Goal: Task Accomplishment & Management: Complete application form

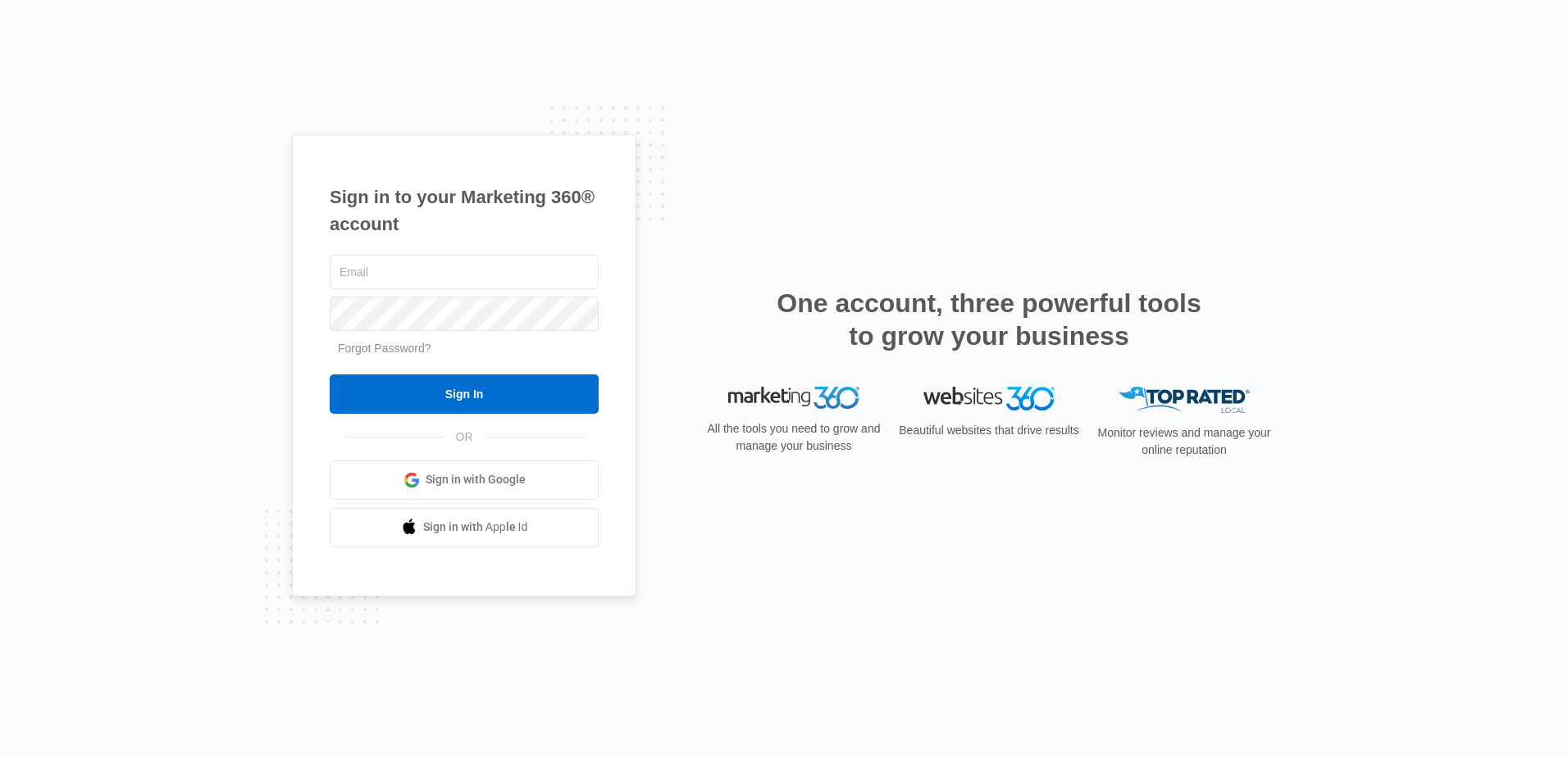
type input "[EMAIL_ADDRESS][DOMAIN_NAME]"
click at [330, 375] on input "Sign In" at bounding box center [464, 394] width 269 height 39
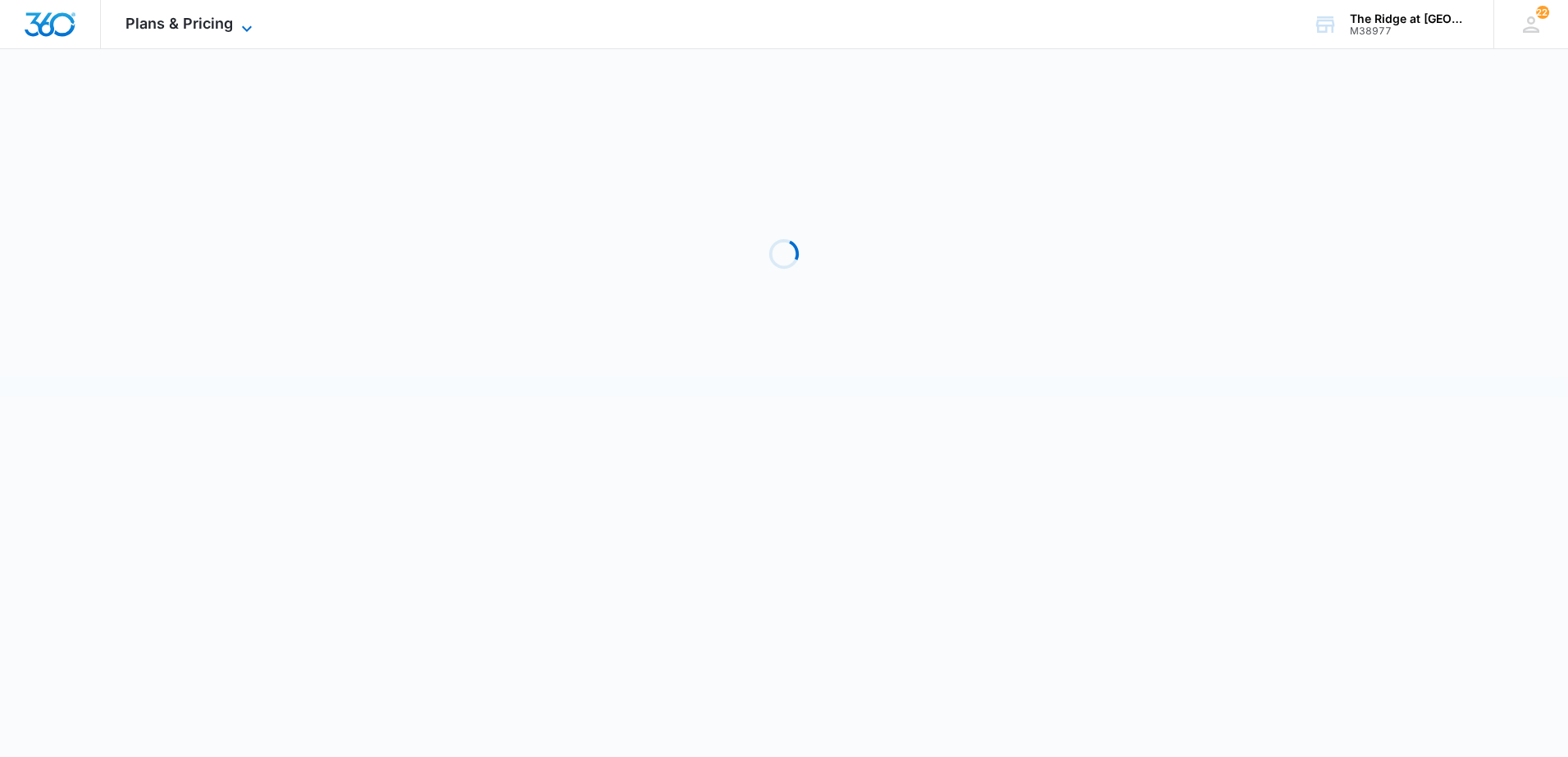
click at [190, 29] on span "Plans & Pricing" at bounding box center [178, 24] width 108 height 17
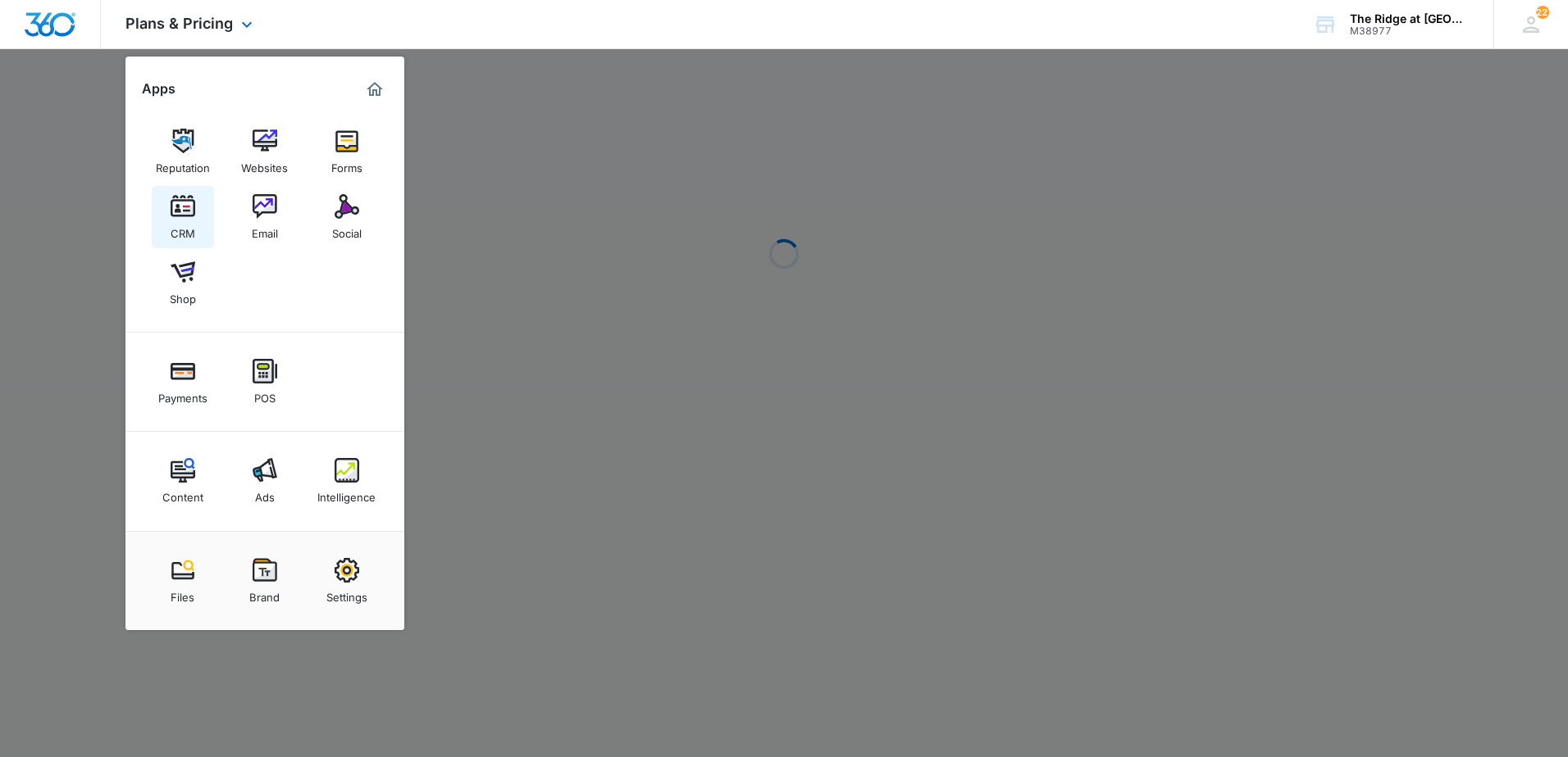
click at [177, 228] on div "CRM" at bounding box center [183, 229] width 24 height 21
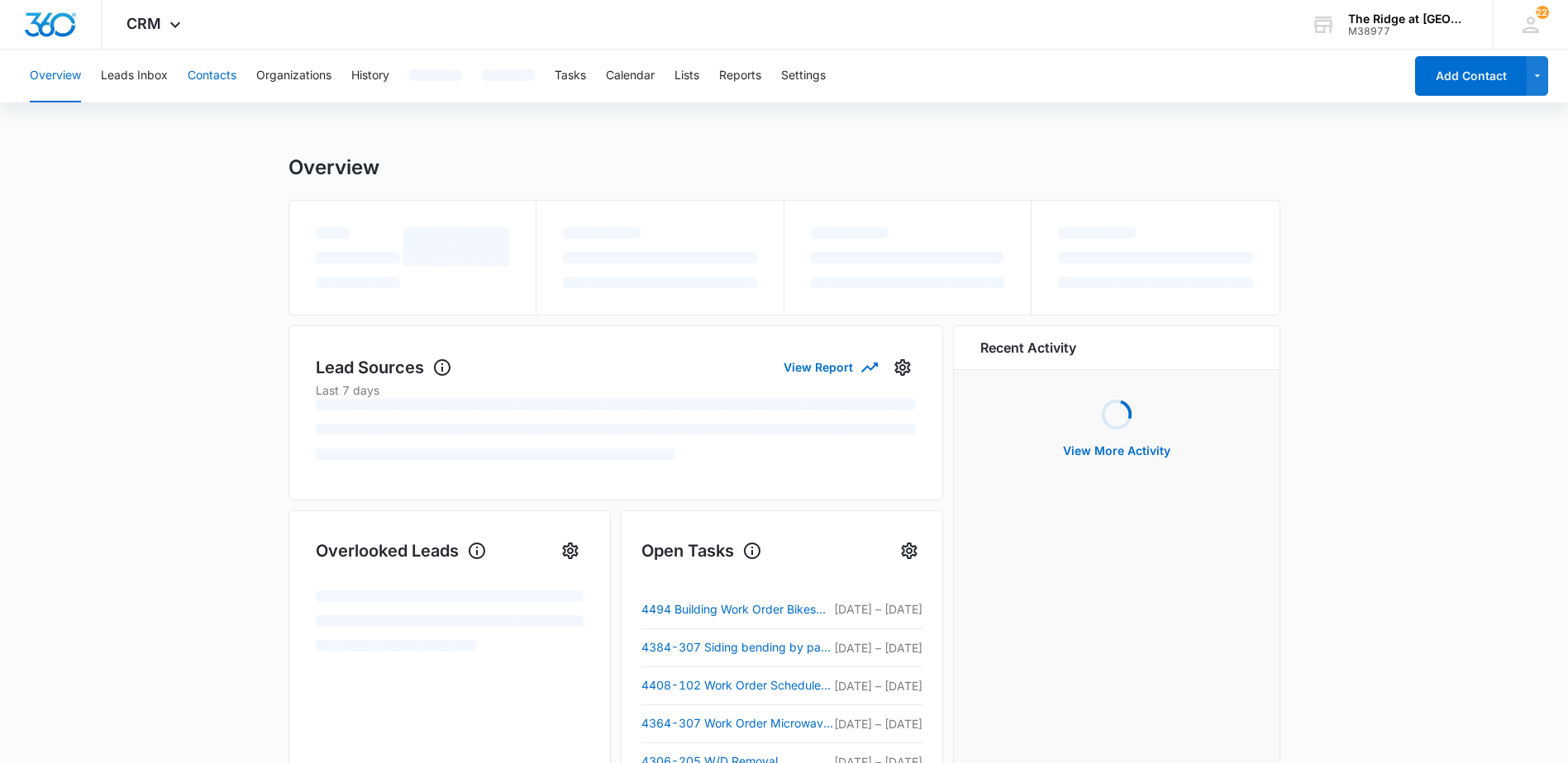
click at [222, 80] on button "Contacts" at bounding box center [212, 76] width 48 height 53
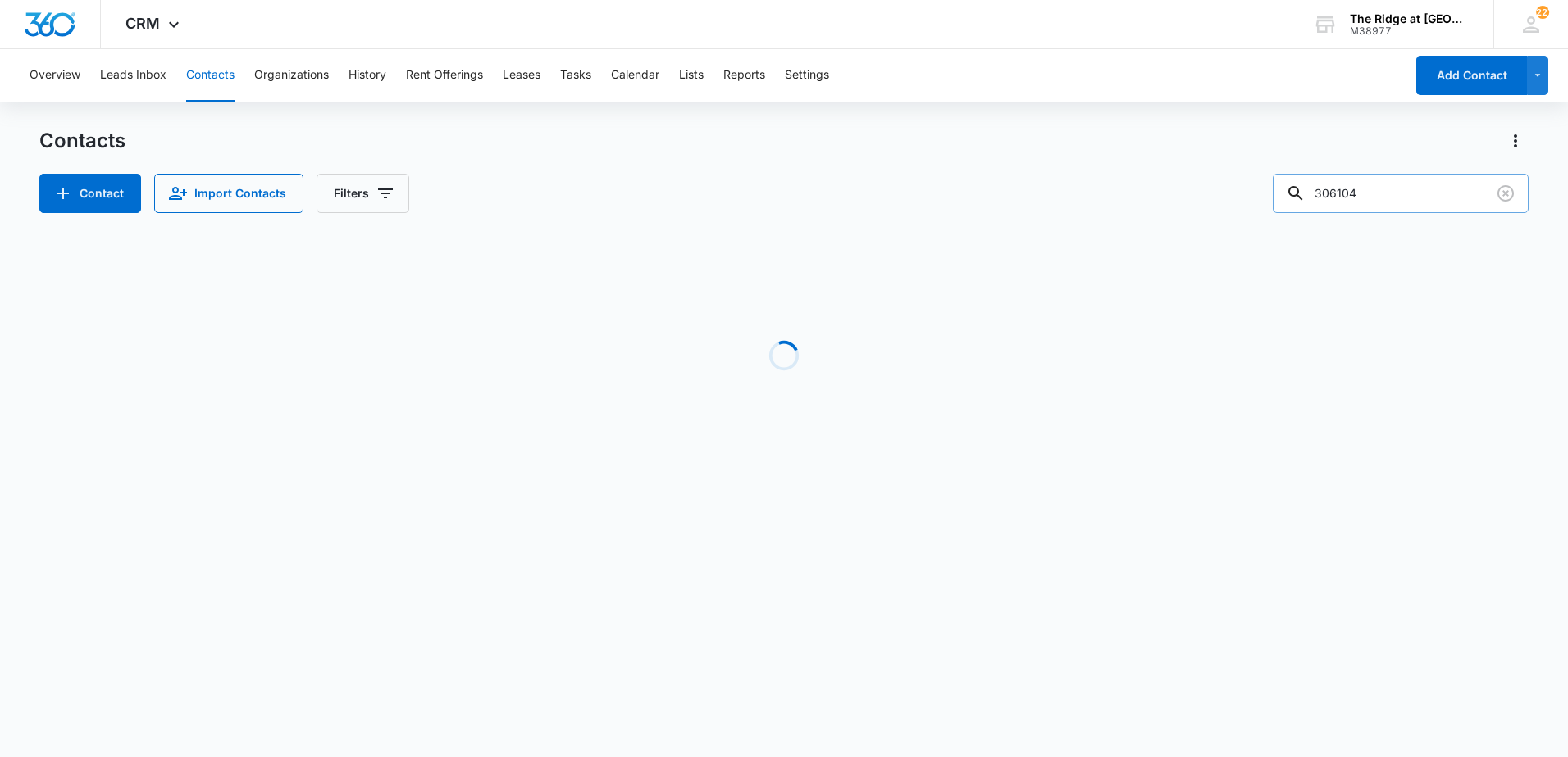
click at [1413, 191] on input "306104" at bounding box center [1400, 193] width 256 height 39
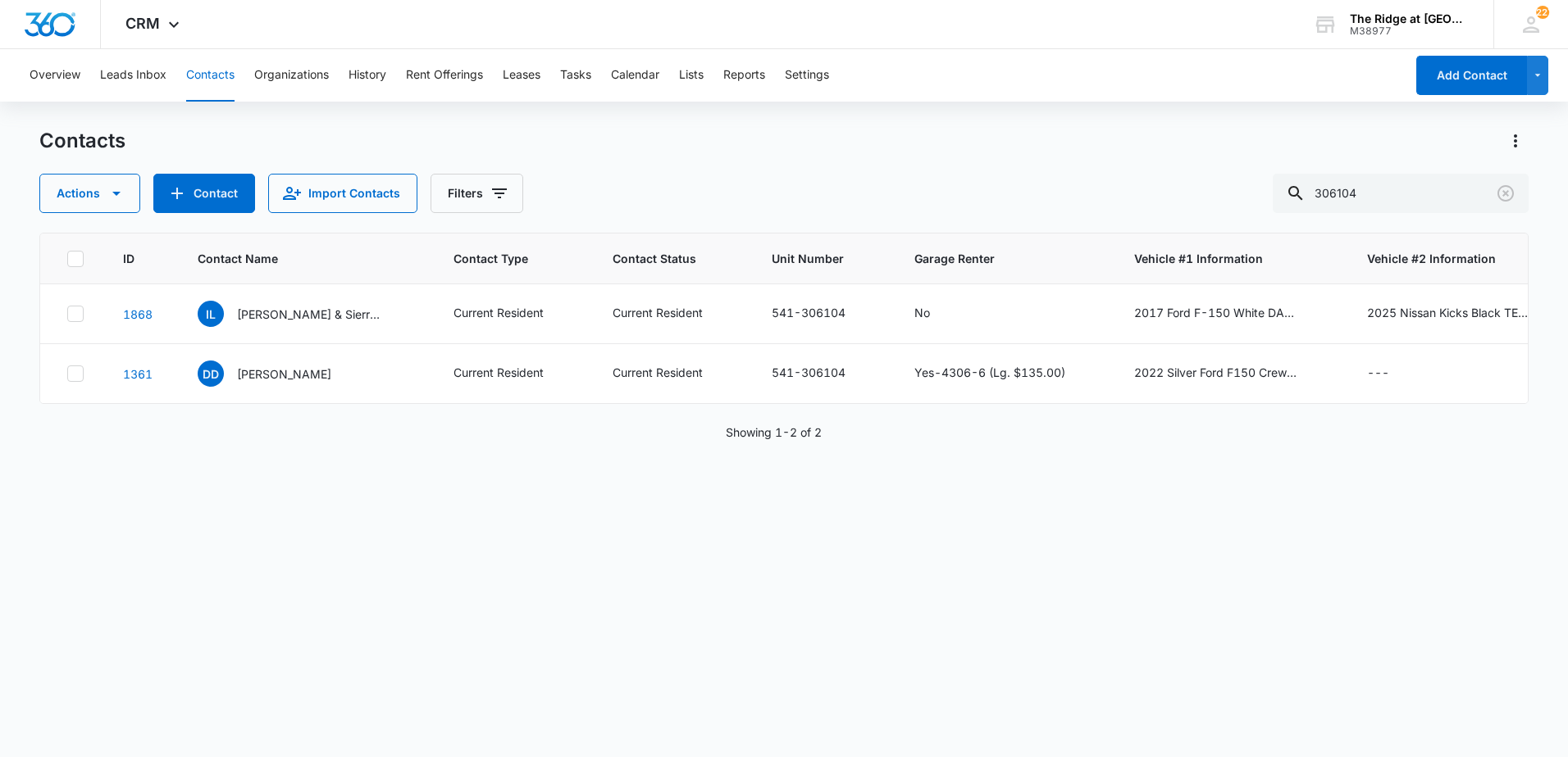
click at [213, 74] on button "Contacts" at bounding box center [210, 75] width 48 height 52
click at [574, 79] on button "Tasks" at bounding box center [575, 75] width 31 height 52
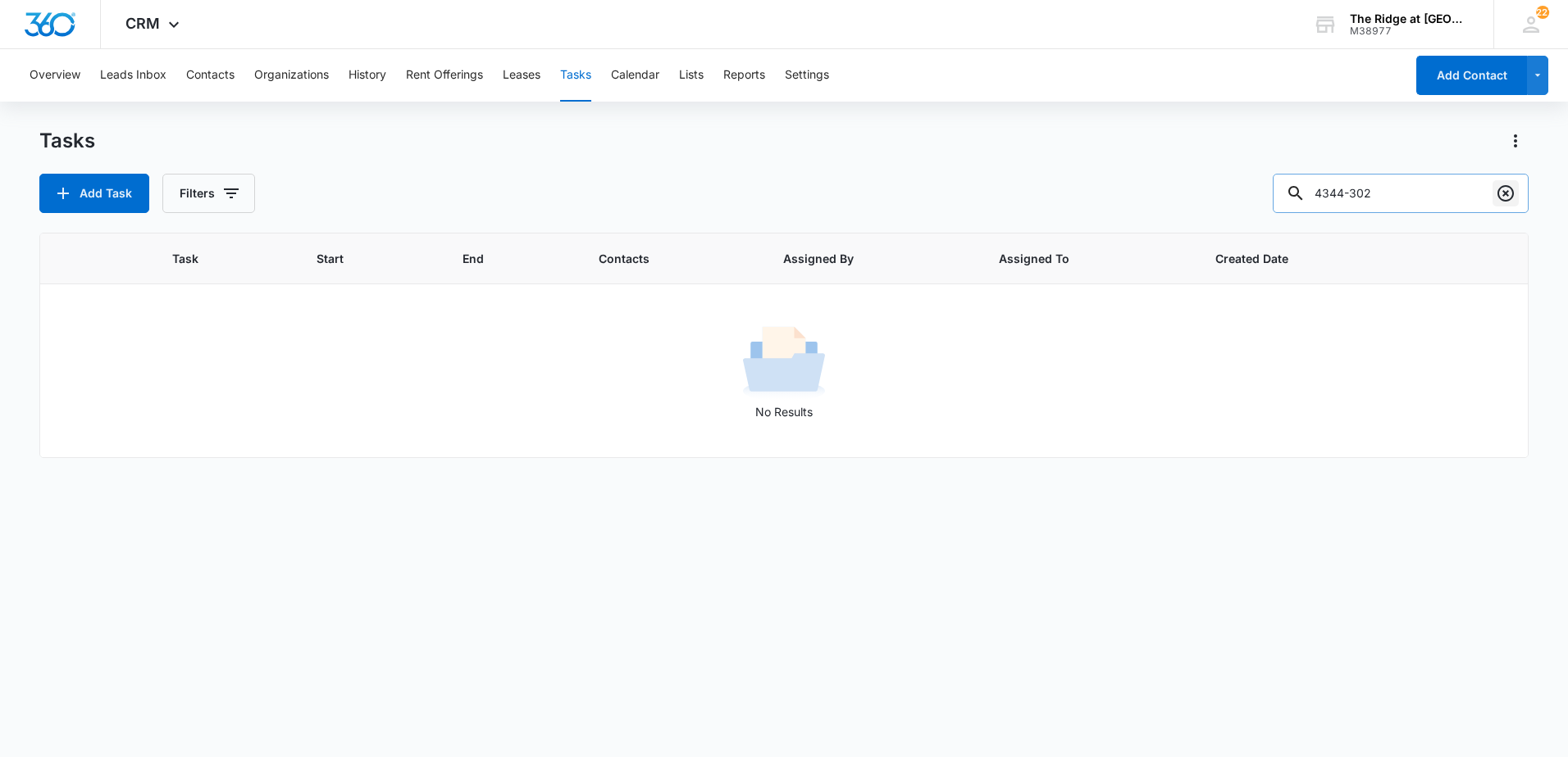
click at [1509, 197] on icon "Clear" at bounding box center [1505, 193] width 20 height 20
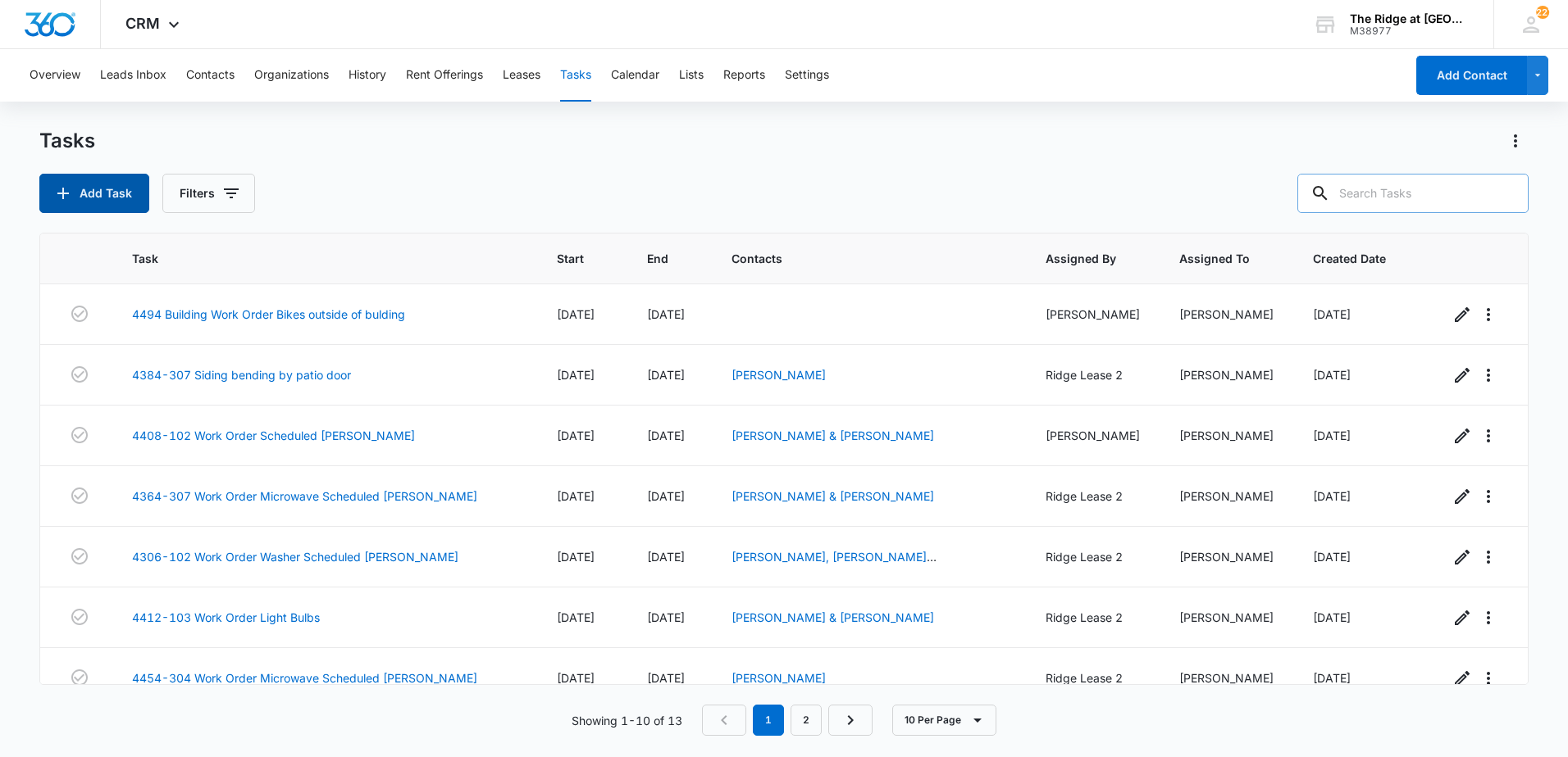
click at [100, 191] on button "Add Task" at bounding box center [94, 193] width 110 height 39
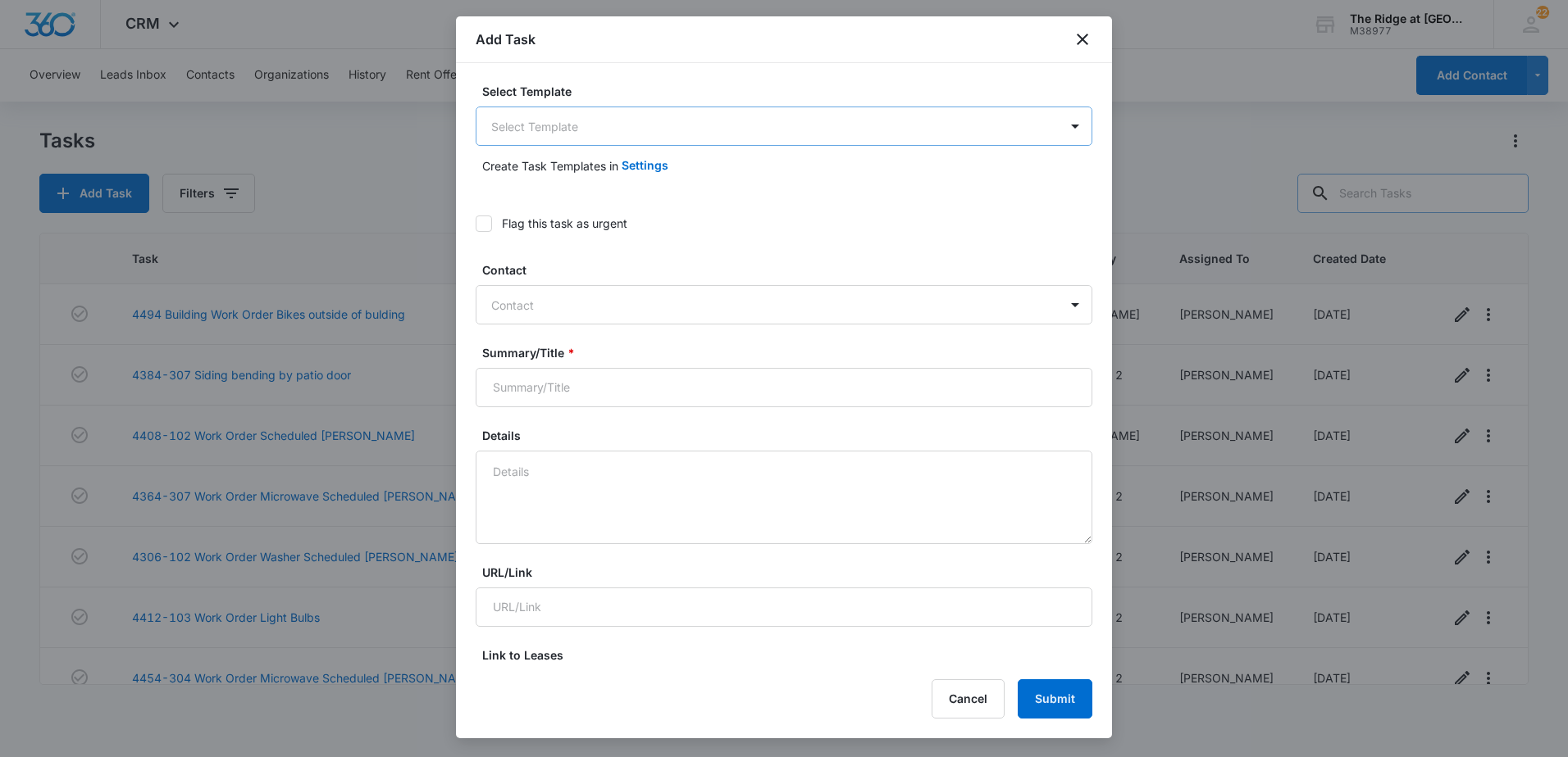
click at [538, 126] on body "CRM Apps Reputation Websites Forms CRM Email Social Shop Payments POS Content A…" at bounding box center [784, 378] width 1568 height 757
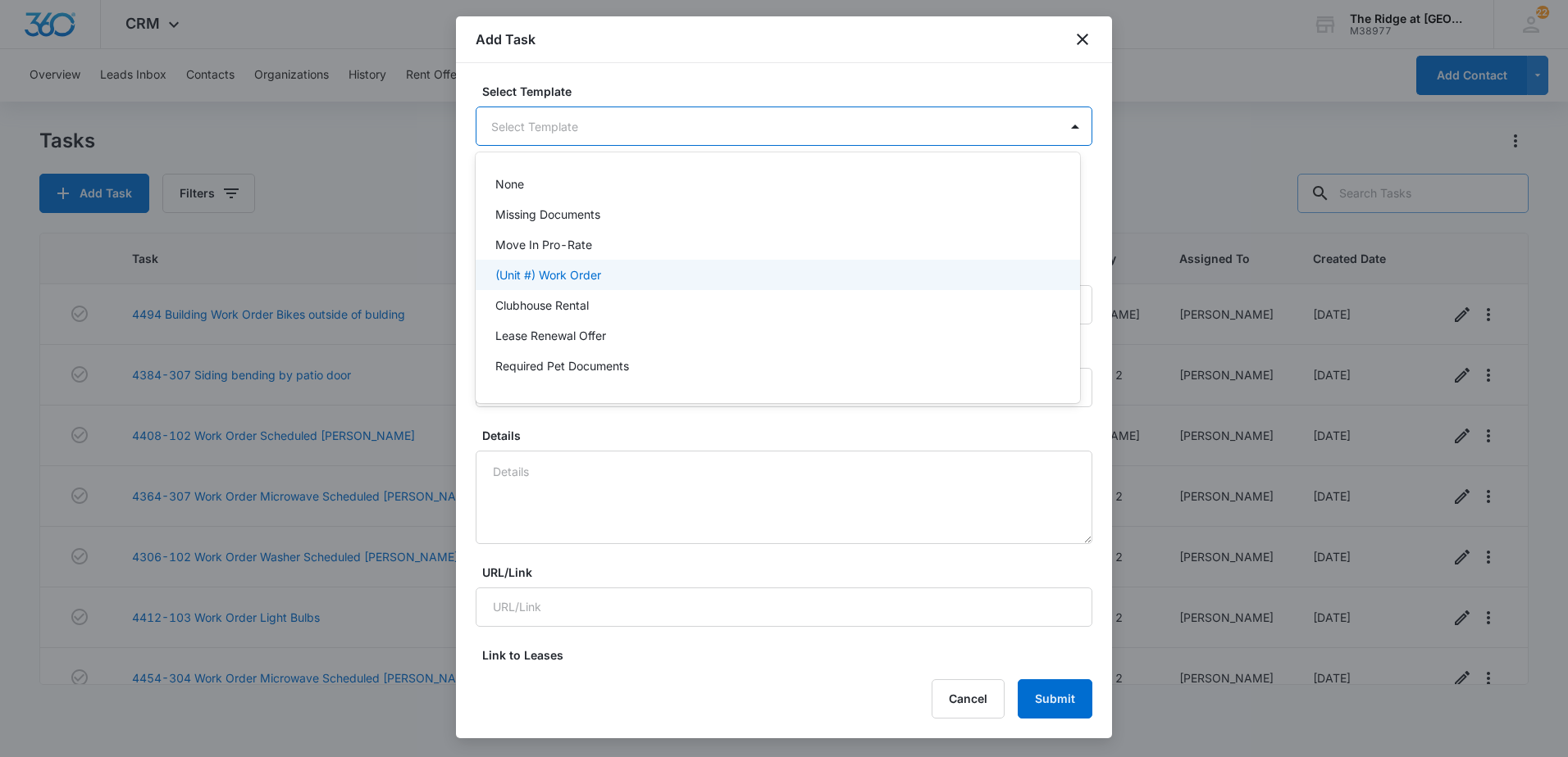
click at [564, 267] on p "(Unit #) Work Order" at bounding box center [547, 275] width 106 height 17
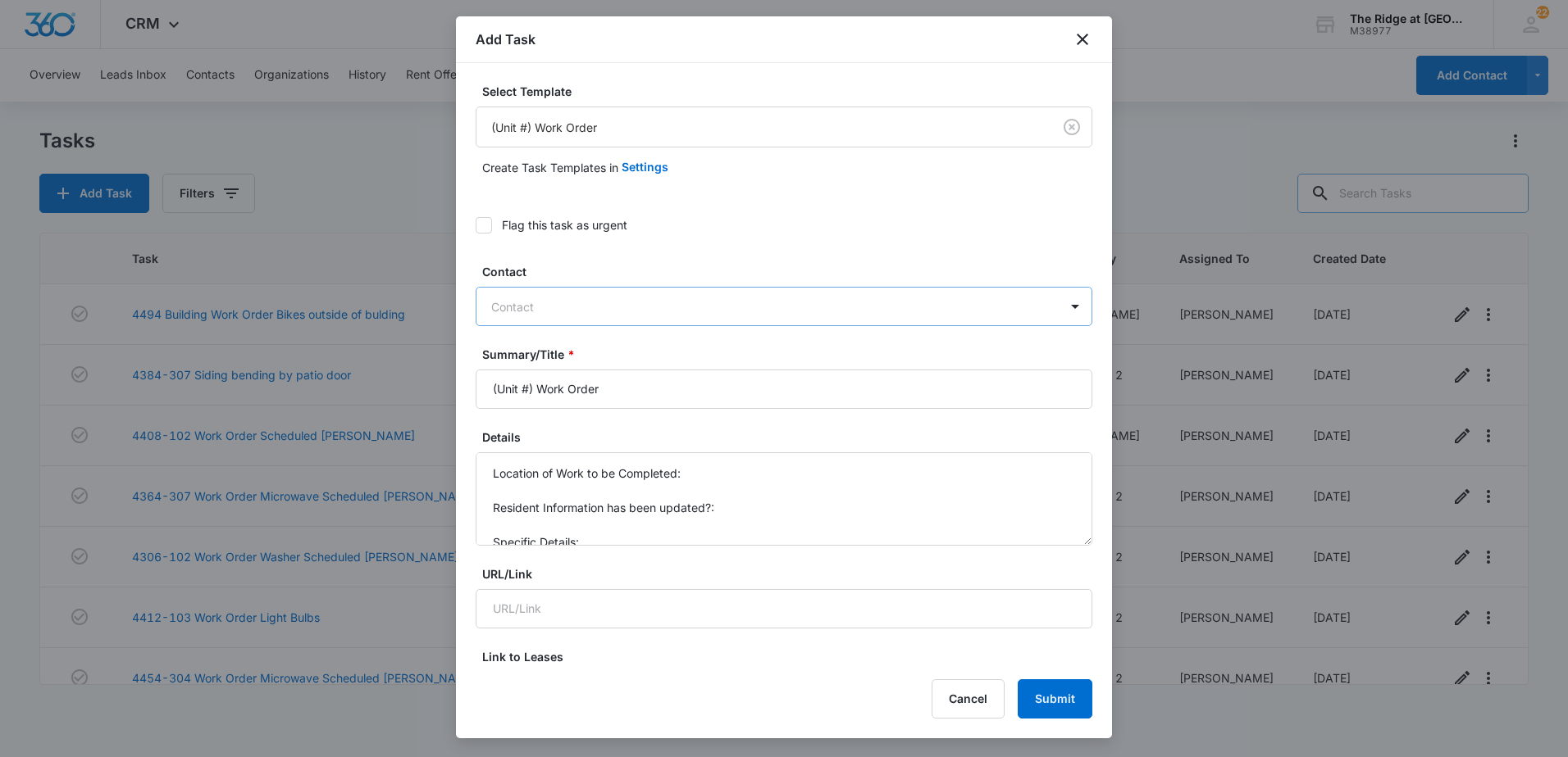
click at [750, 309] on div at bounding box center [774, 306] width 566 height 20
type input "mari"
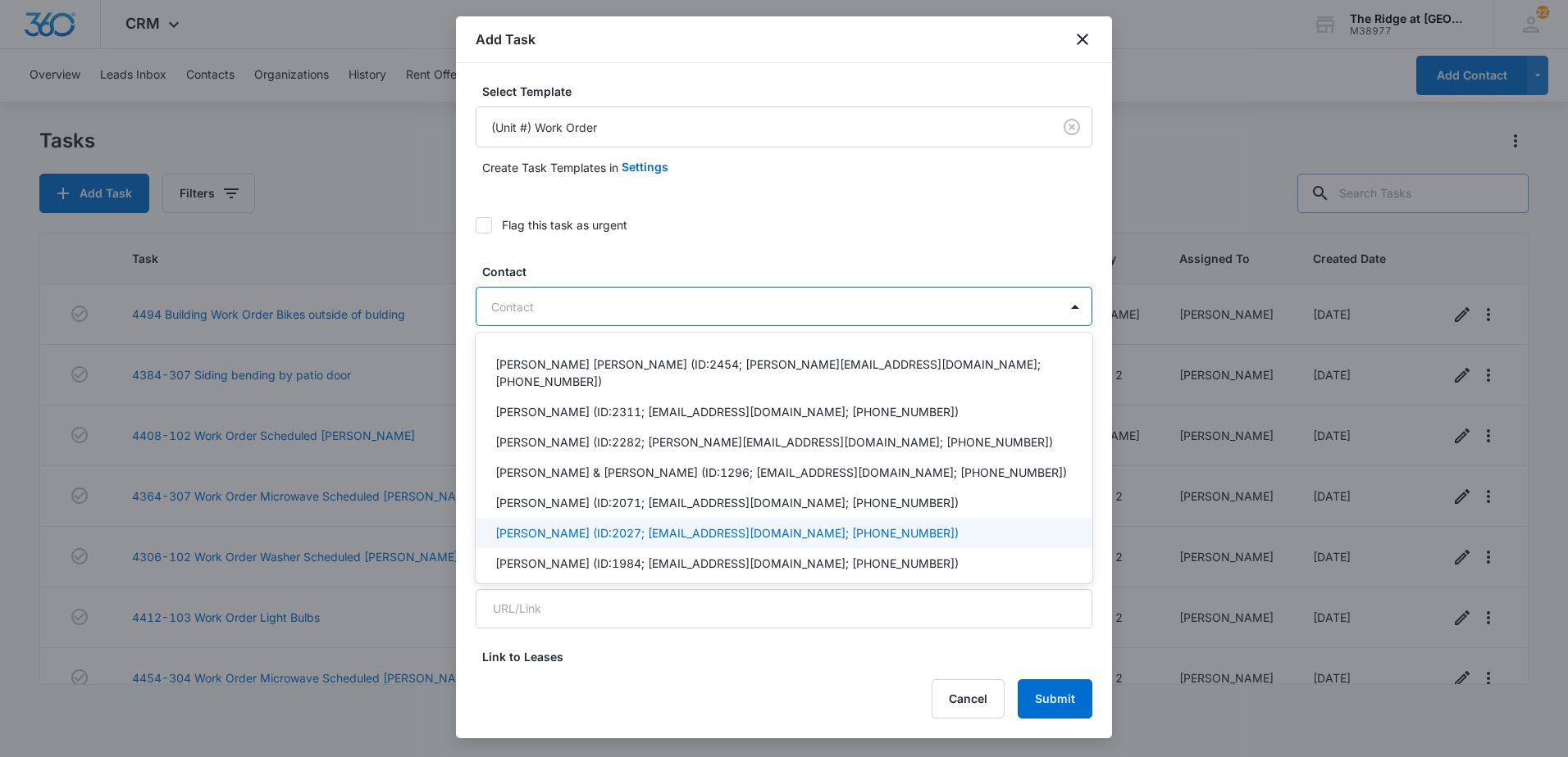
click at [573, 524] on p "[PERSON_NAME] (ID:2027; [EMAIL_ADDRESS][DOMAIN_NAME]; [PHONE_NUMBER])" at bounding box center [727, 533] width 463 height 17
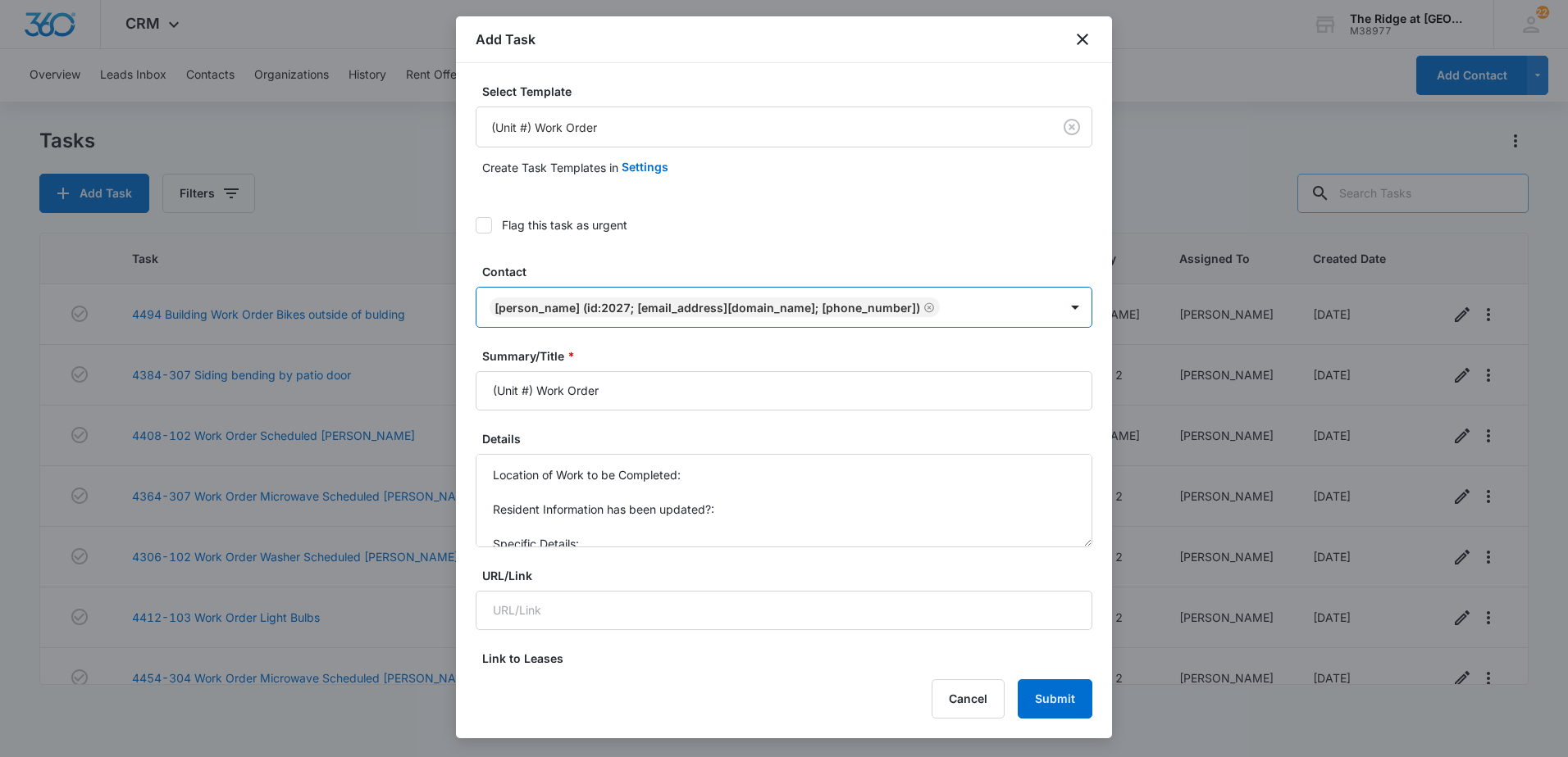
click at [988, 303] on div at bounding box center [1000, 307] width 112 height 20
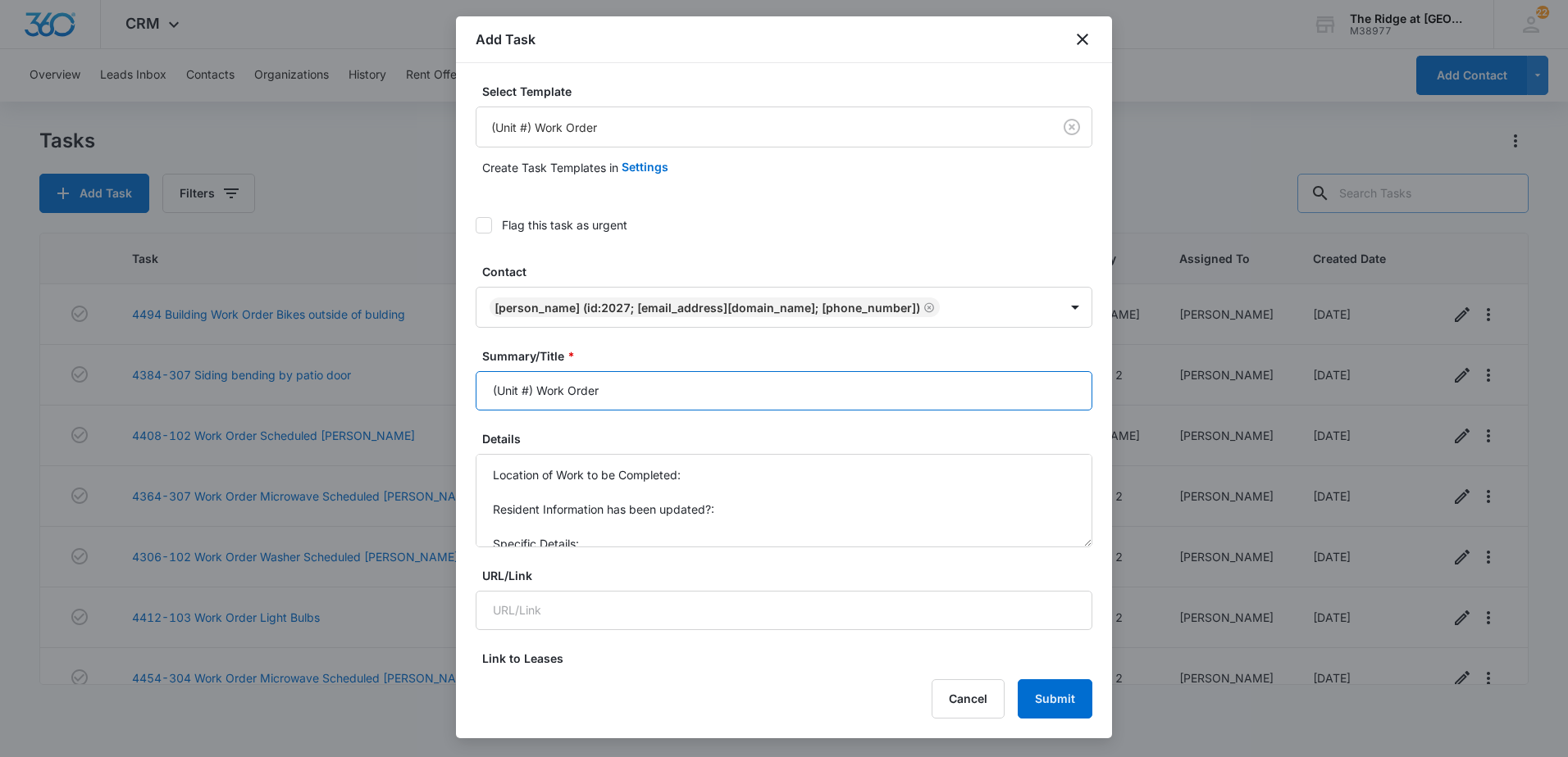
drag, startPoint x: 532, startPoint y: 386, endPoint x: 442, endPoint y: 383, distance: 90.0
click at [442, 383] on body "CRM Apps Reputation Websites Forms CRM Email Social Shop Payments POS Content A…" at bounding box center [784, 378] width 1568 height 757
type input "4408-206 Work Order"
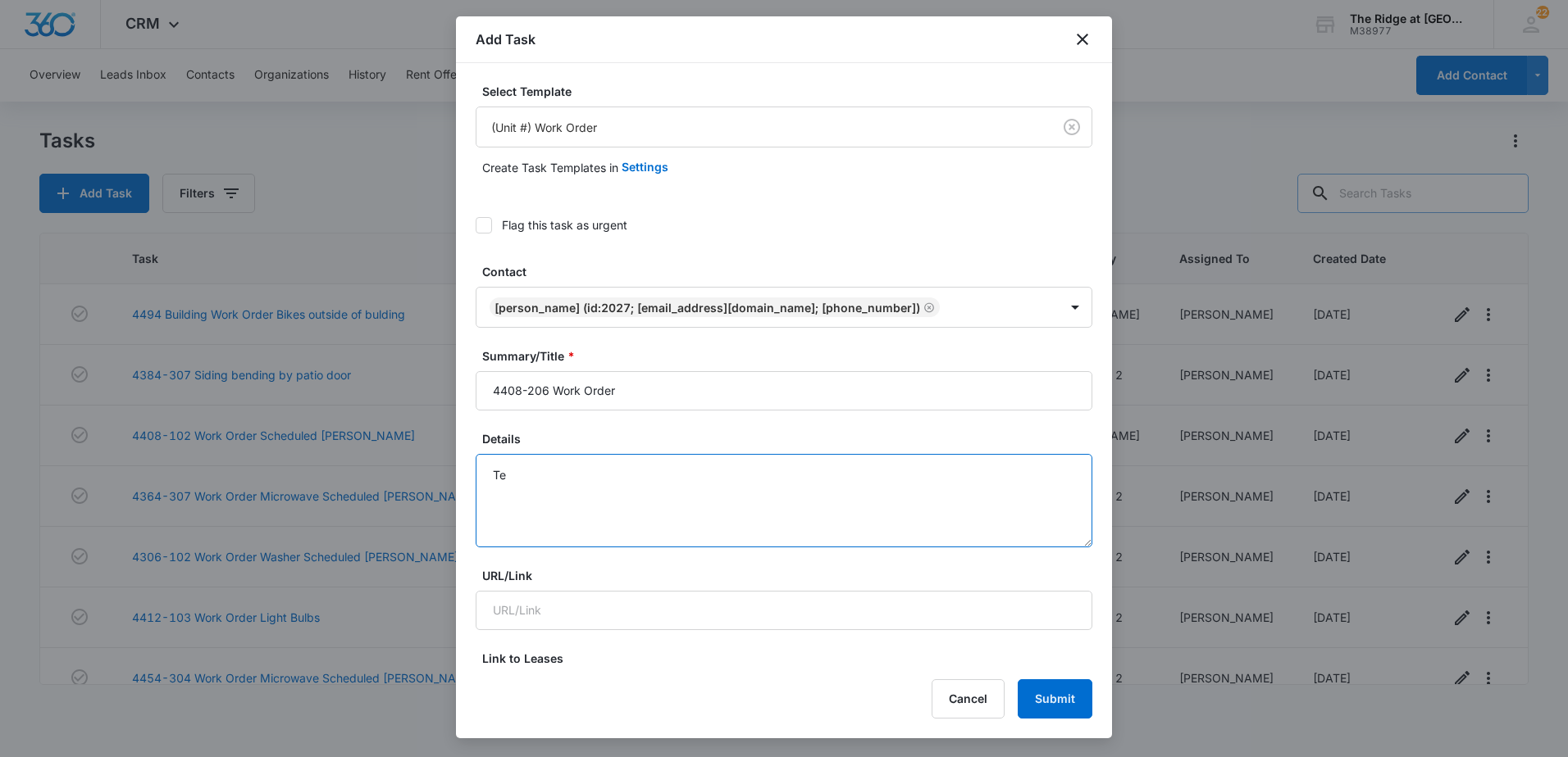
type textarea "T"
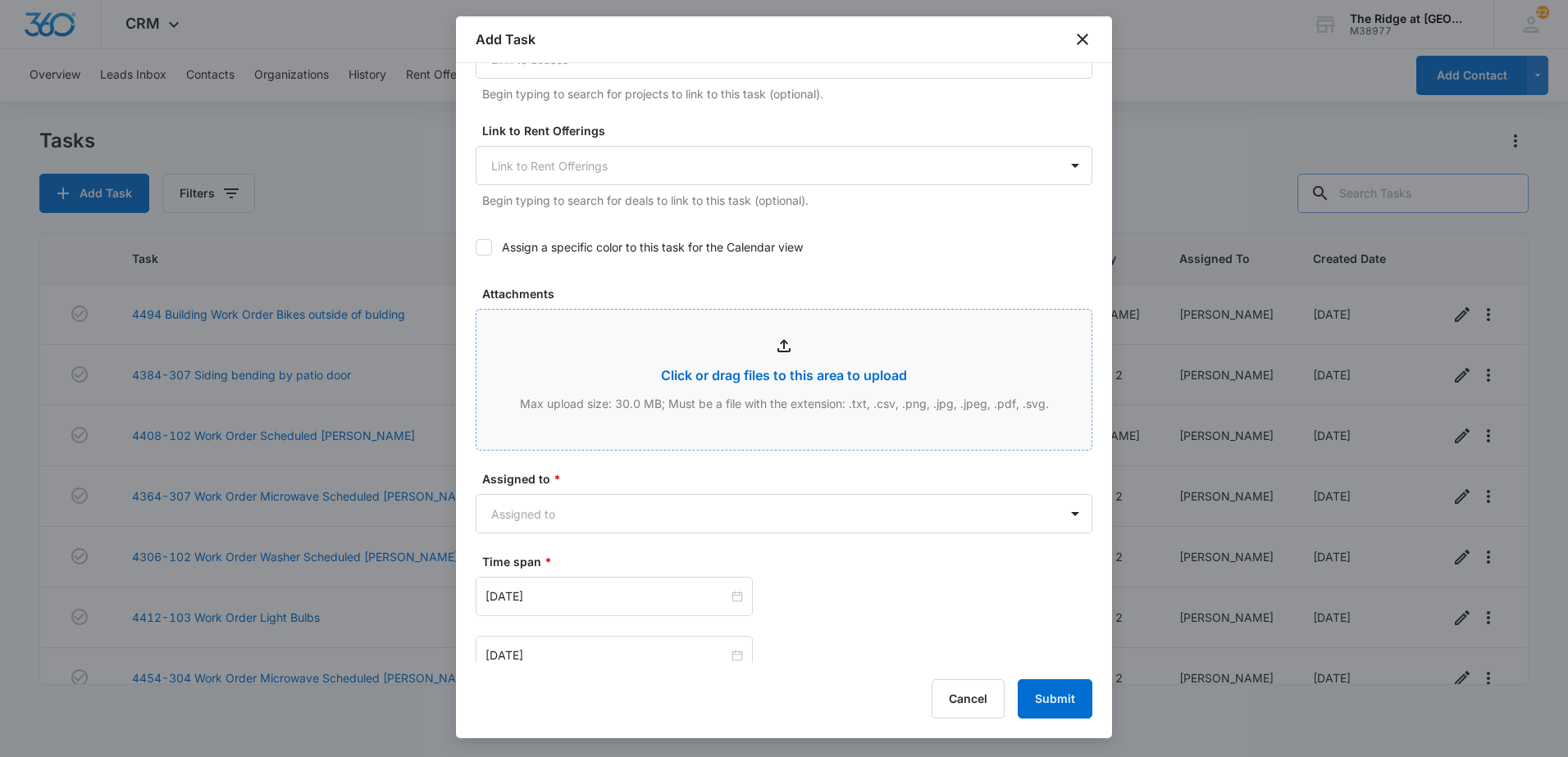
scroll to position [902, 0]
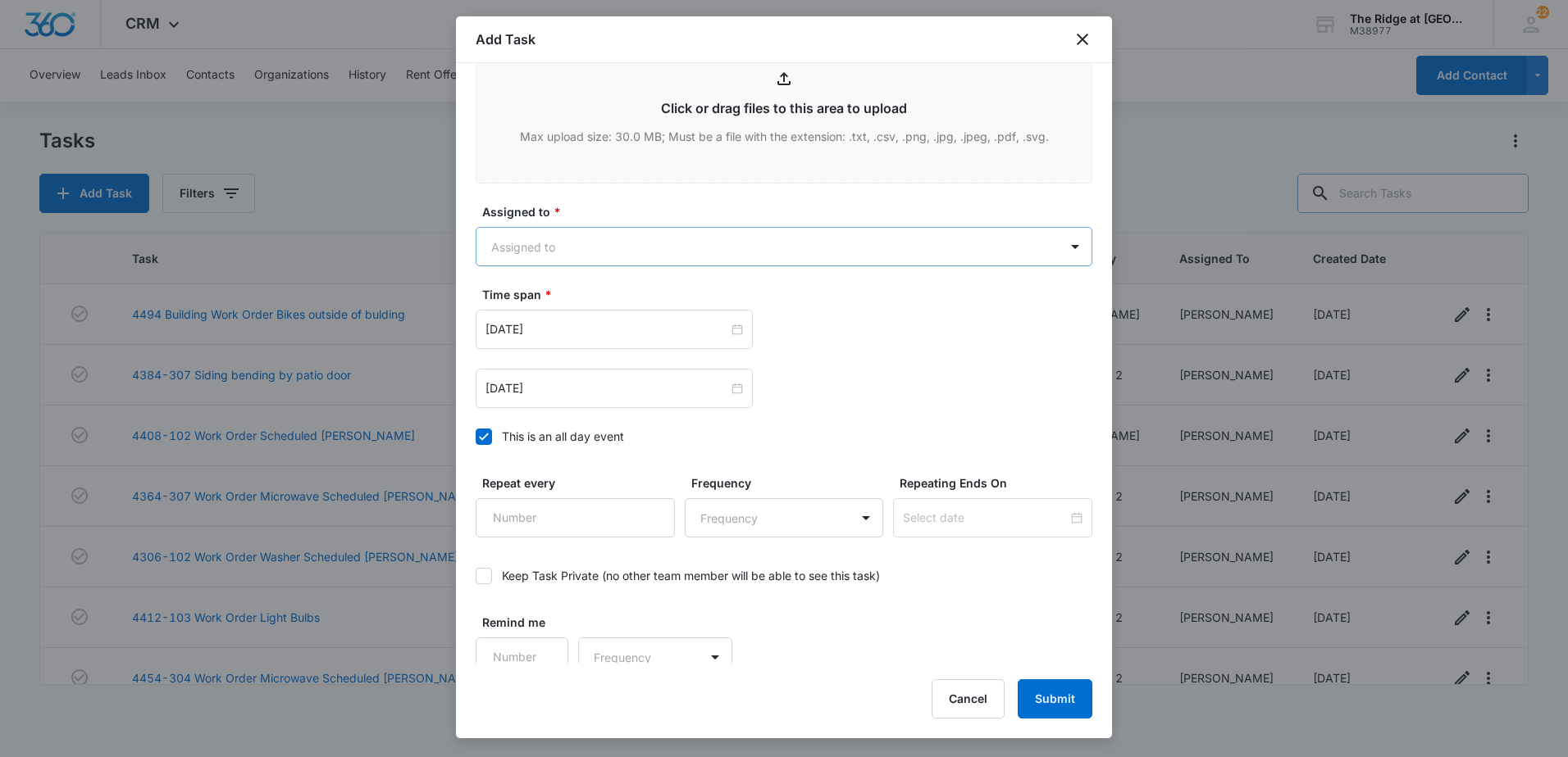
type textarea "Unit: 4408-206 Tenant: [PERSON_NAME] Phone: [PHONE_NUMBER] Issue: Leak coming f…"
click at [513, 233] on body "CRM Apps Reputation Websites Forms CRM Email Social Shop Payments POS Content A…" at bounding box center [784, 378] width 1568 height 757
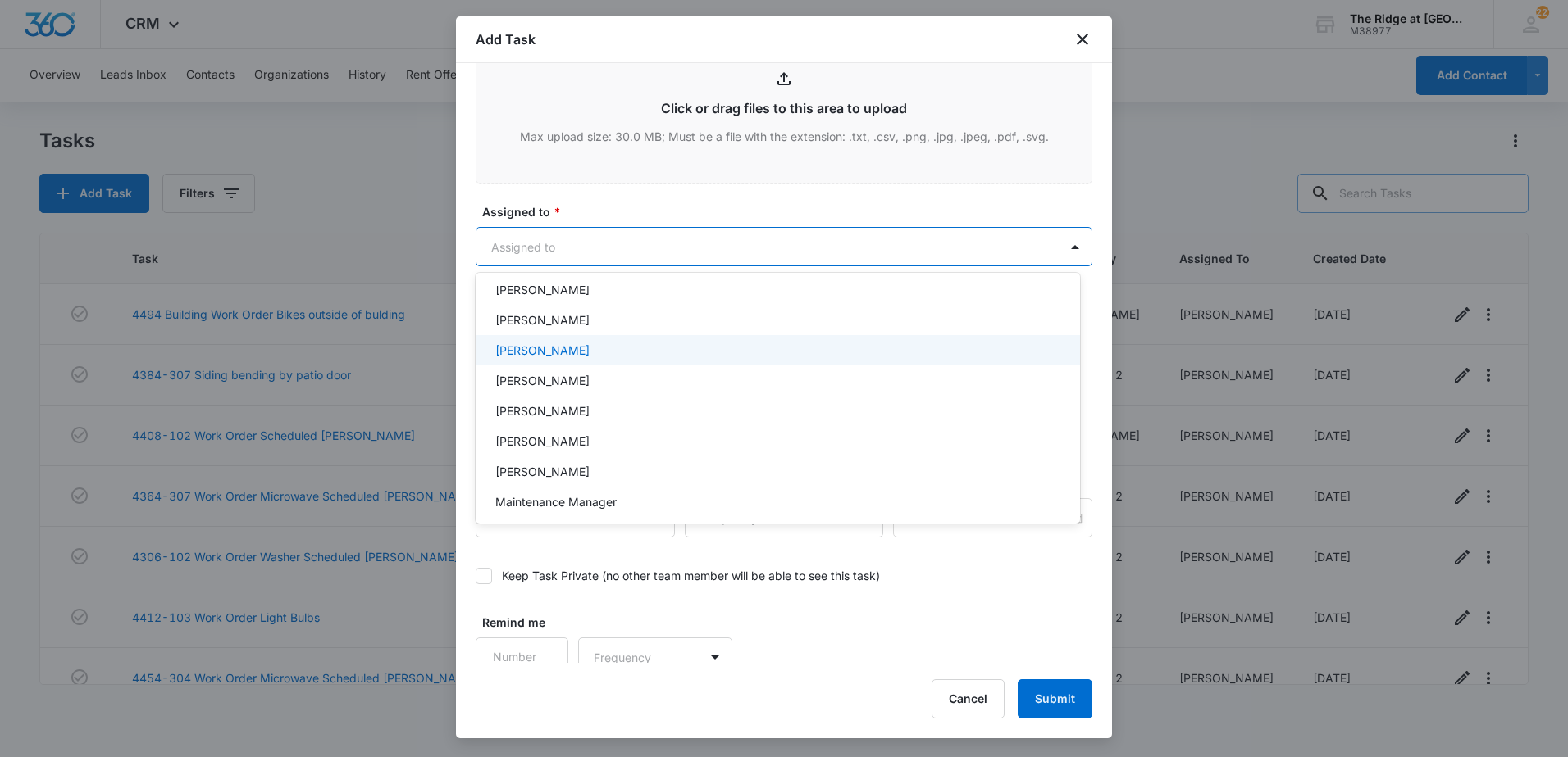
scroll to position [177, 0]
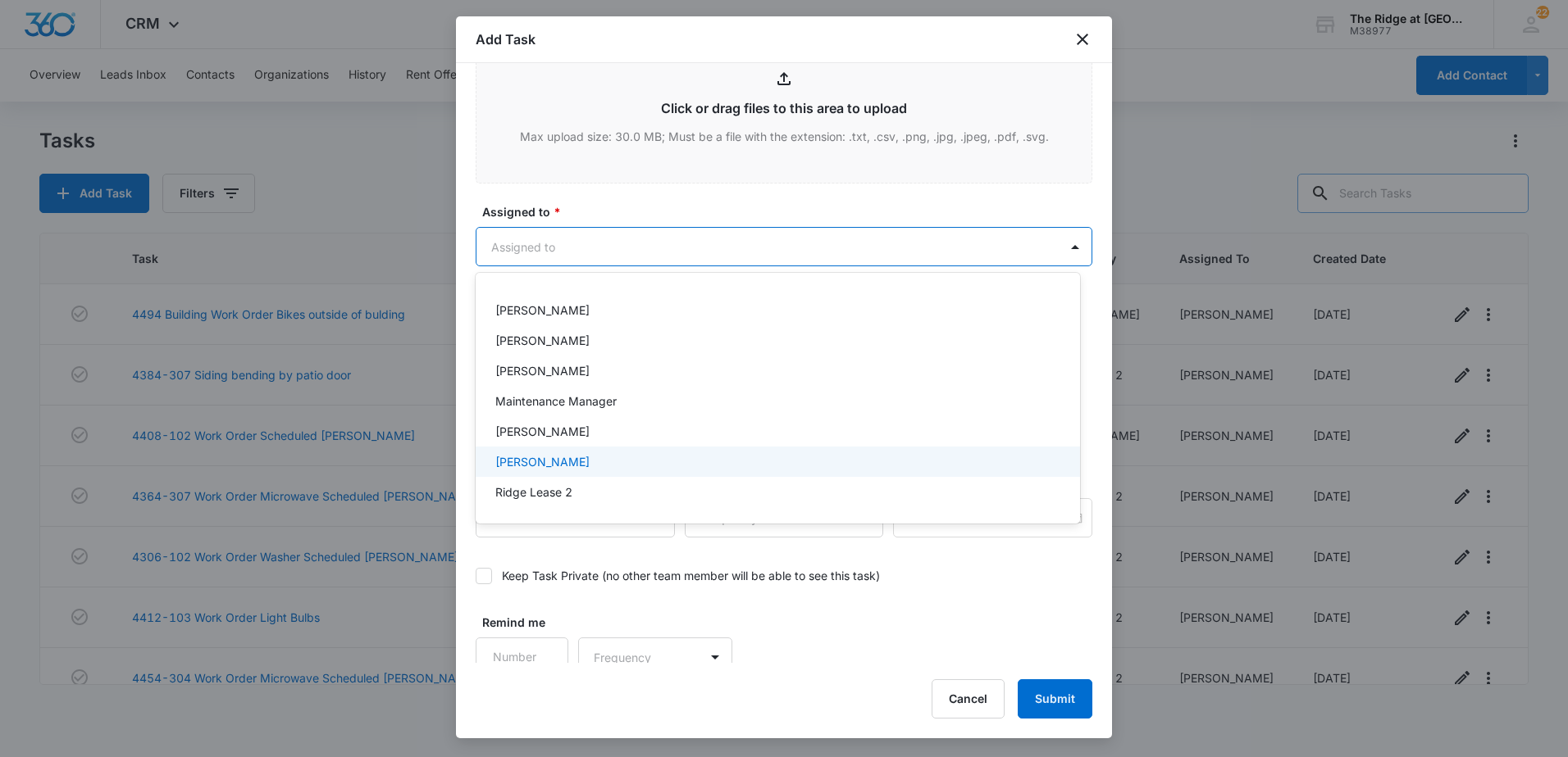
click at [557, 459] on p "[PERSON_NAME]" at bounding box center [542, 462] width 94 height 17
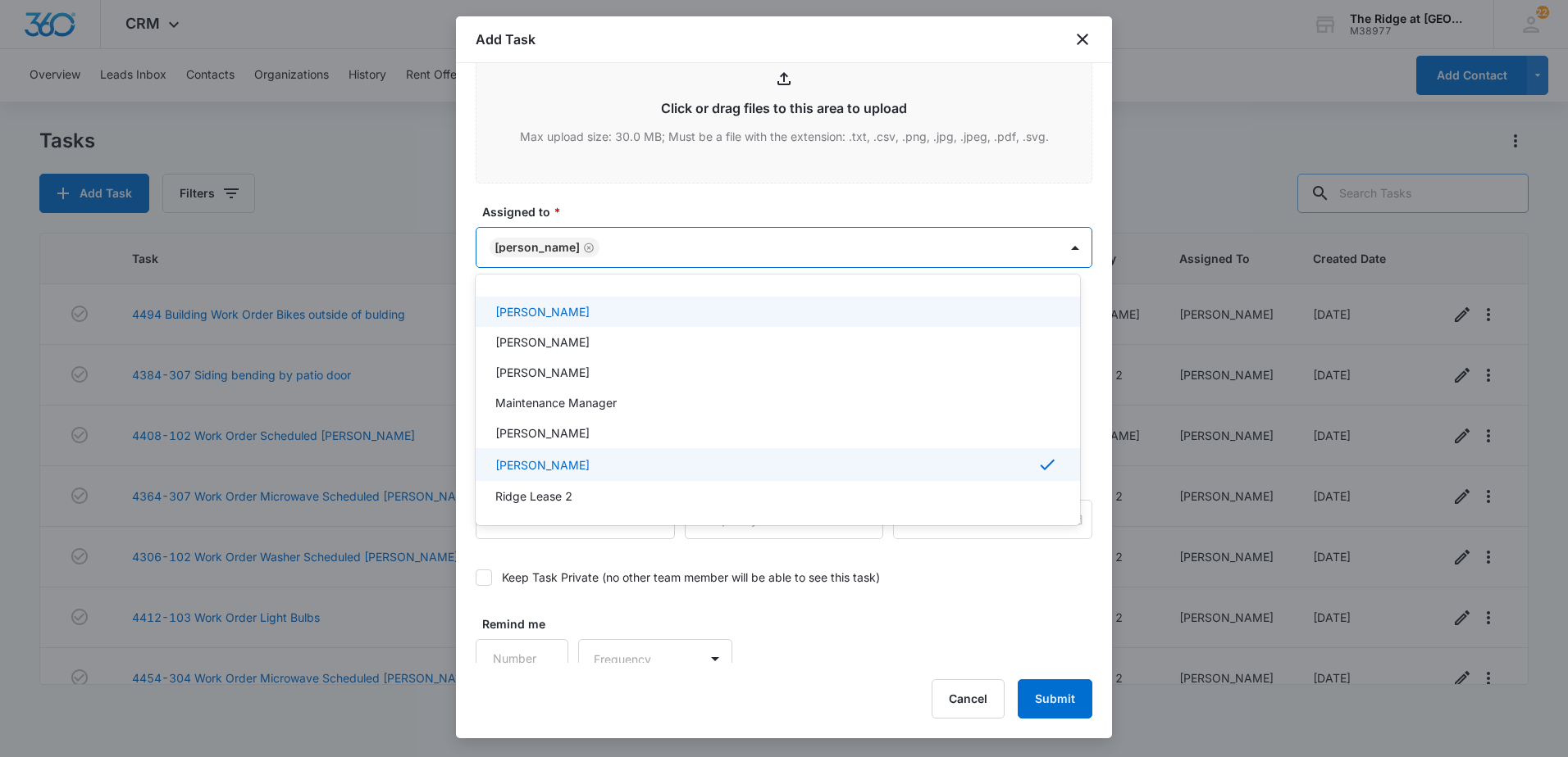
click at [662, 243] on div at bounding box center [784, 378] width 1568 height 757
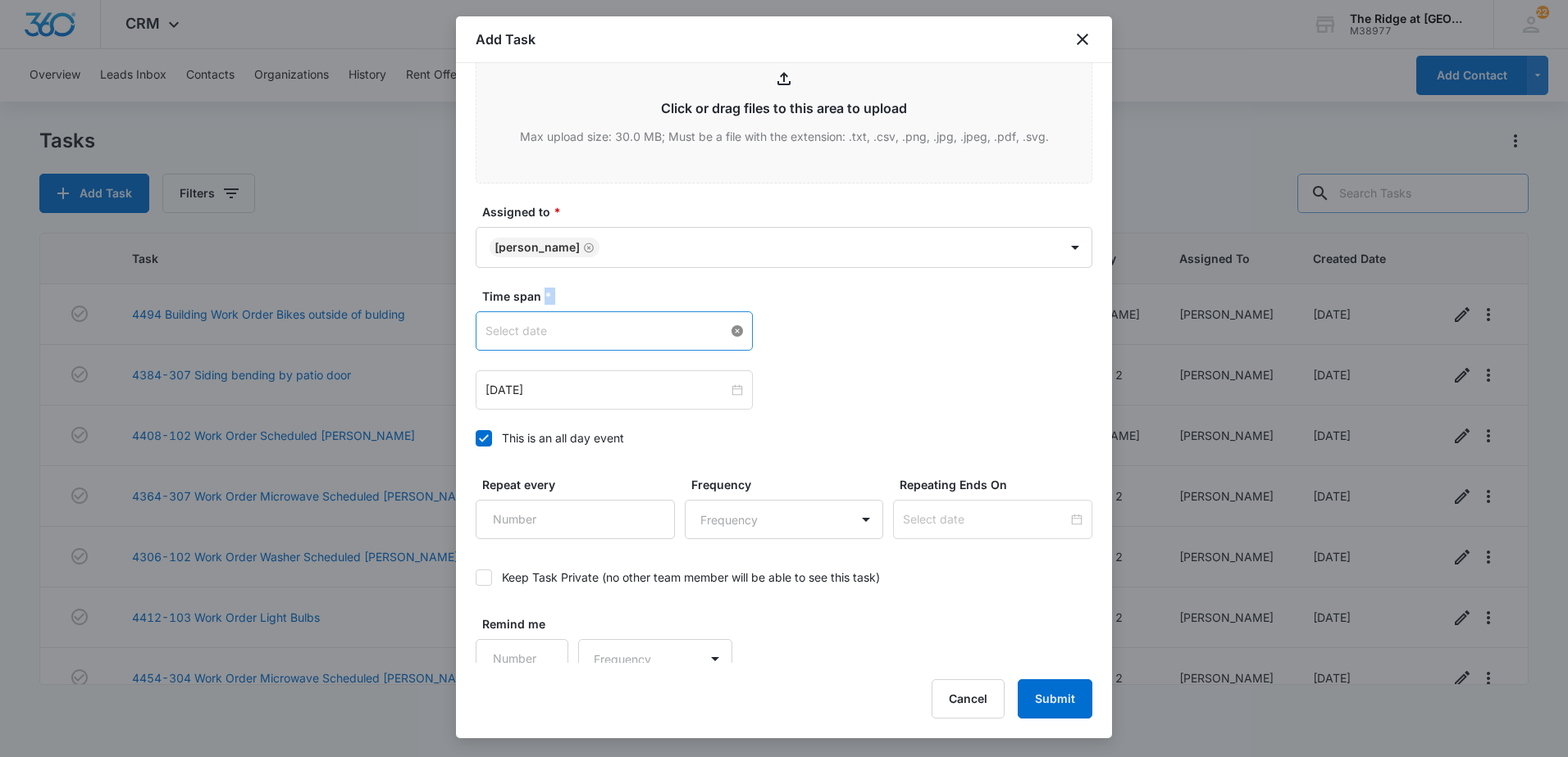
click at [735, 331] on div at bounding box center [614, 331] width 257 height 18
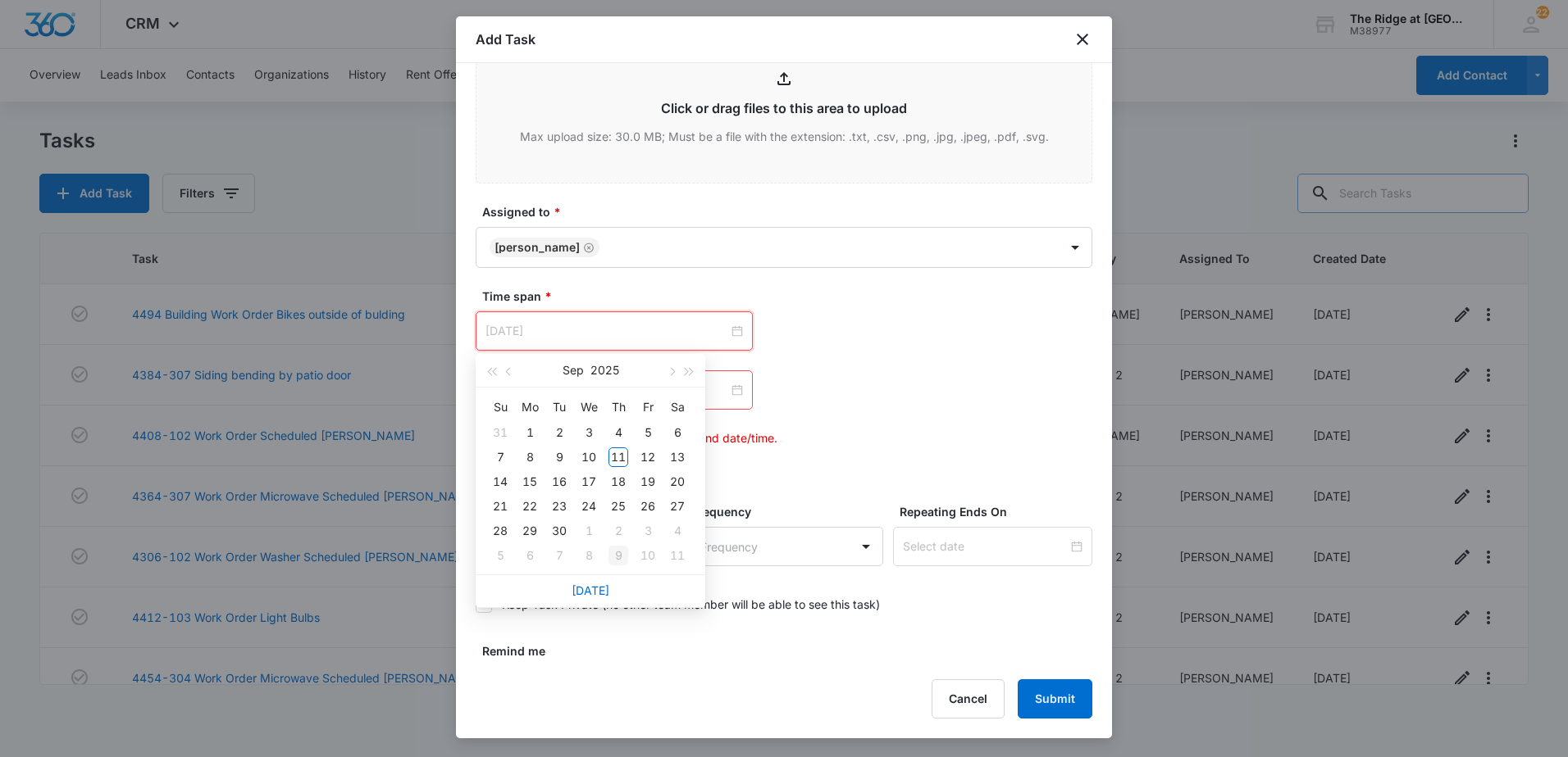
type input "[DATE]"
click at [600, 586] on link "[DATE]" at bounding box center [590, 591] width 38 height 14
type input "[DATE]"
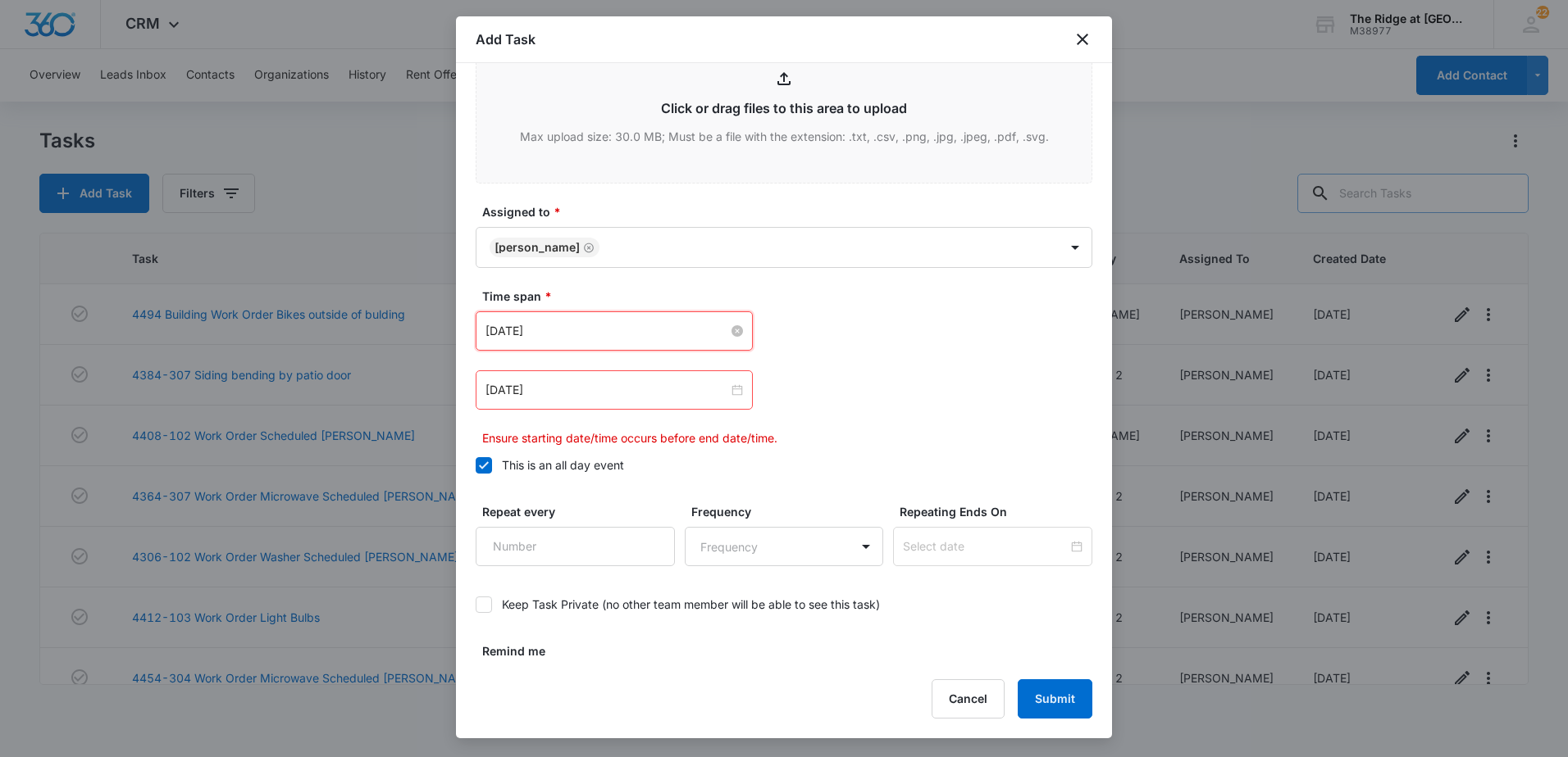
click at [731, 388] on div at bounding box center [614, 390] width 257 height 18
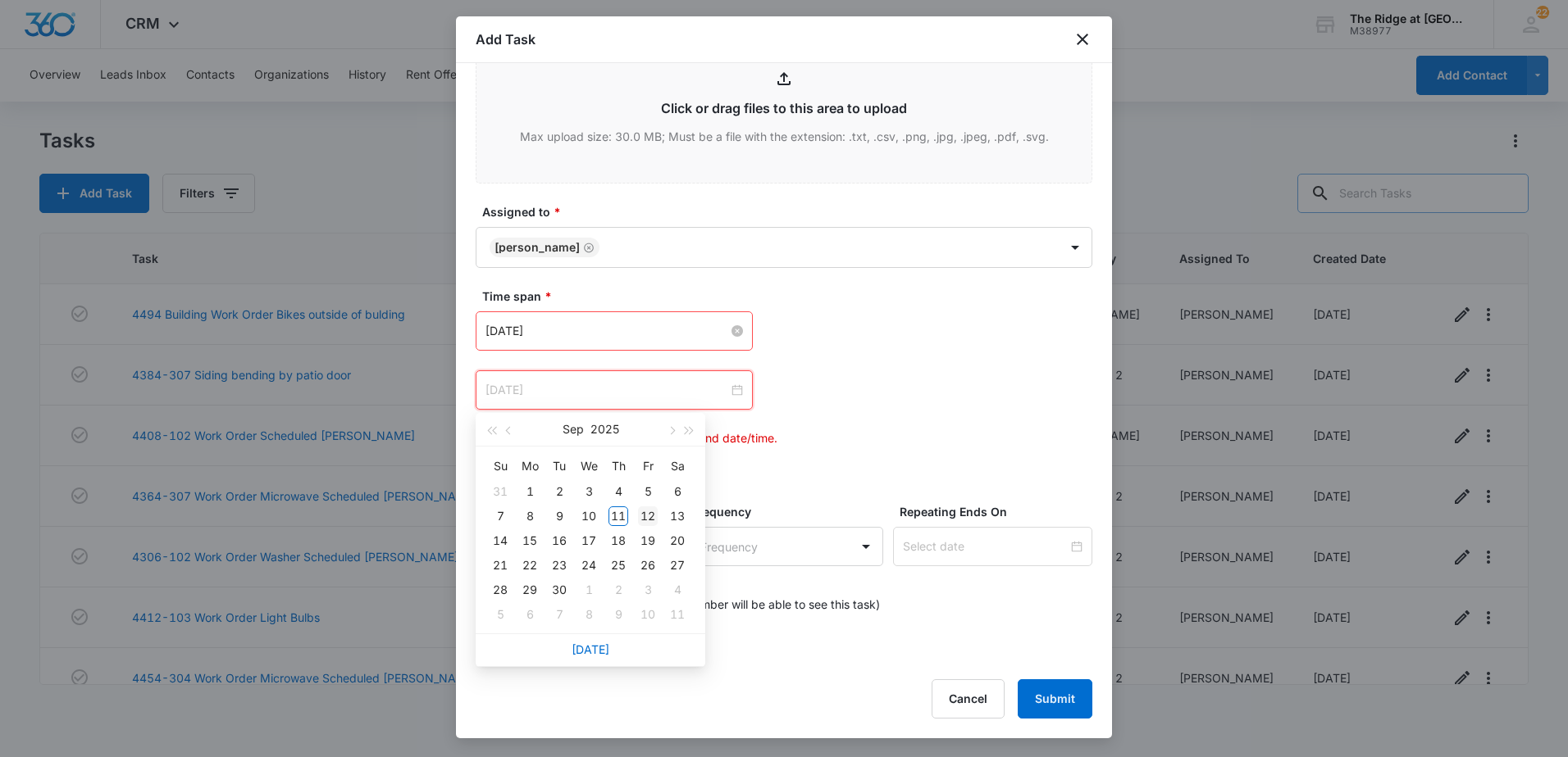
type input "[DATE]"
click at [651, 511] on div "12" at bounding box center [648, 517] width 20 height 20
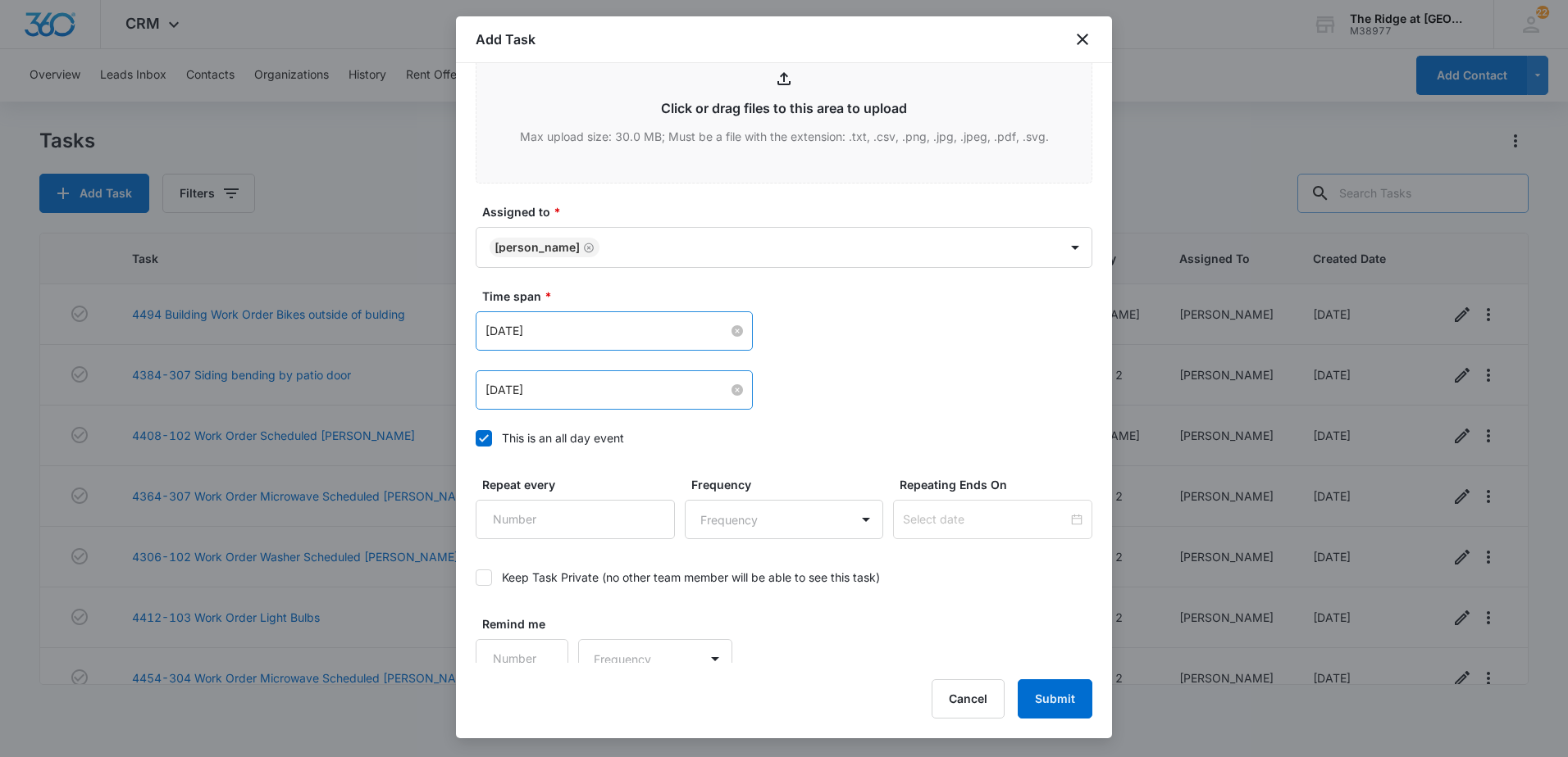
click at [900, 365] on div "[DATE] [DATE] Su Mo Tu We Th Fr Sa 31 1 2 3 4 5 6 7 8 9 10 11 12 13 14 15 16 17…" at bounding box center [784, 360] width 617 height 99
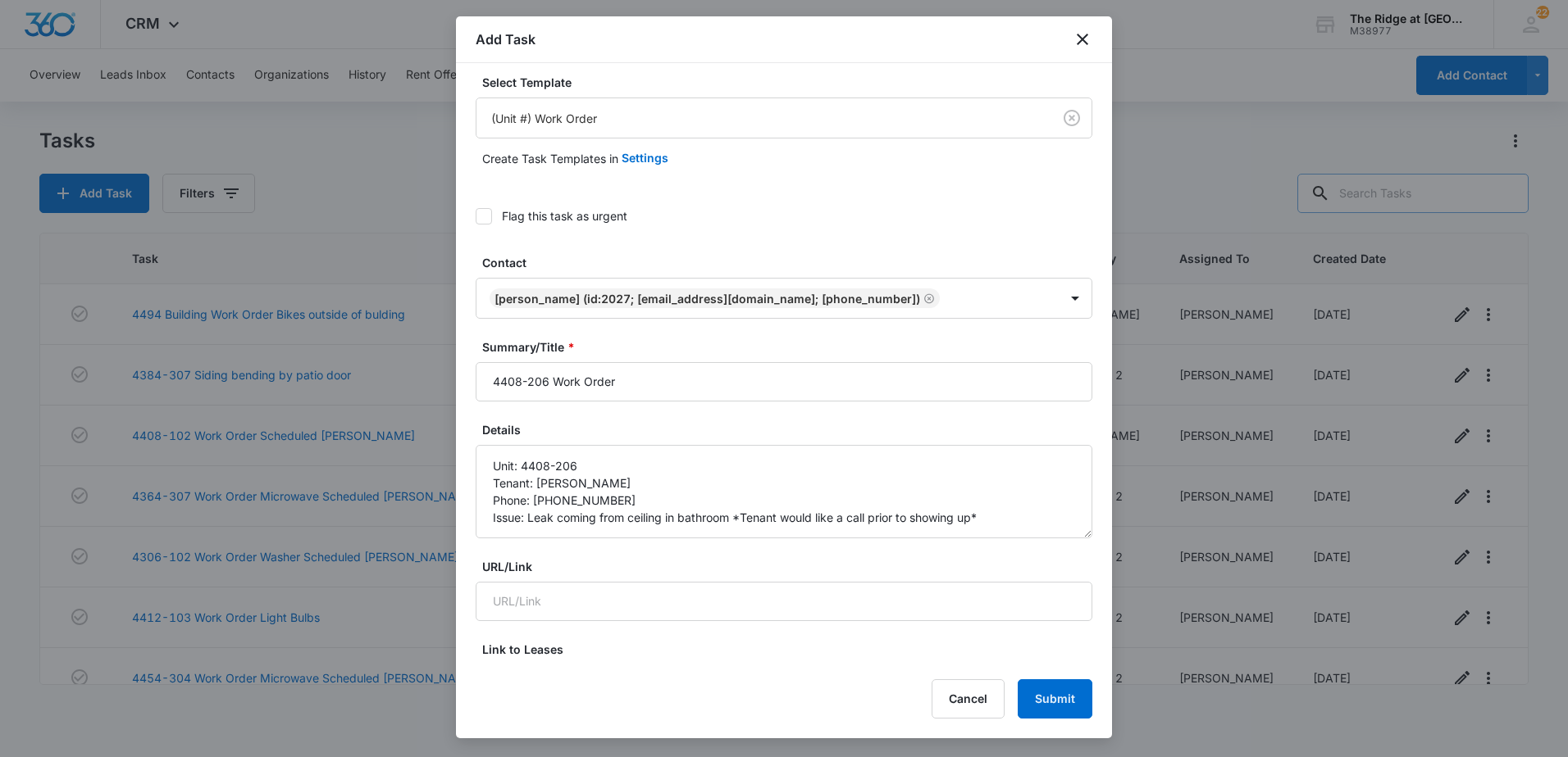
scroll to position [0, 0]
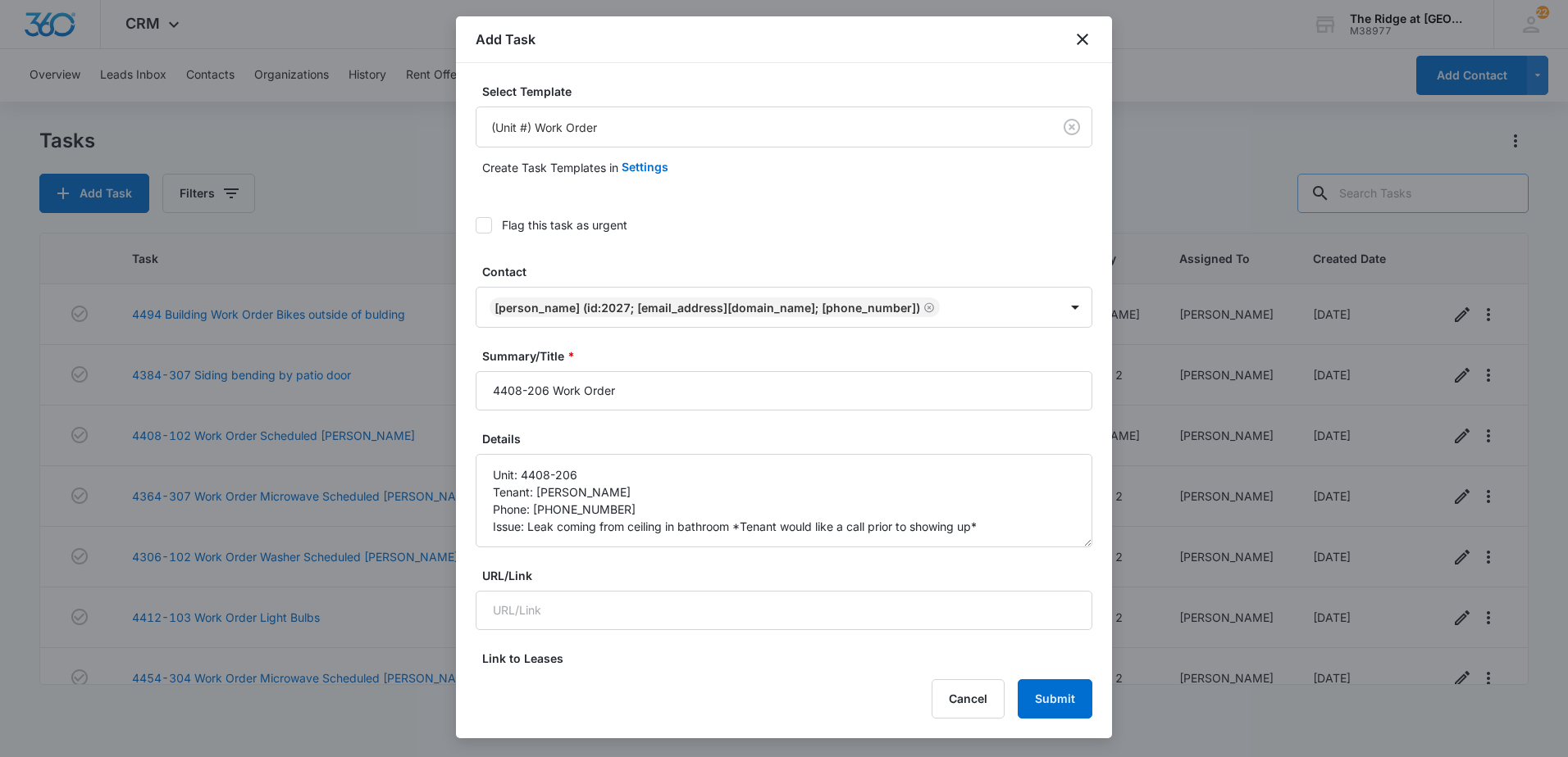
click at [586, 240] on div "Flag this task as urgent" at bounding box center [784, 225] width 617 height 37
click at [586, 229] on div "Flag this task as urgent" at bounding box center [564, 226] width 125 height 17
click at [476, 226] on input "Flag this task as urgent" at bounding box center [476, 226] width 0 height 0
click at [1022, 690] on button "Submit" at bounding box center [1055, 698] width 74 height 39
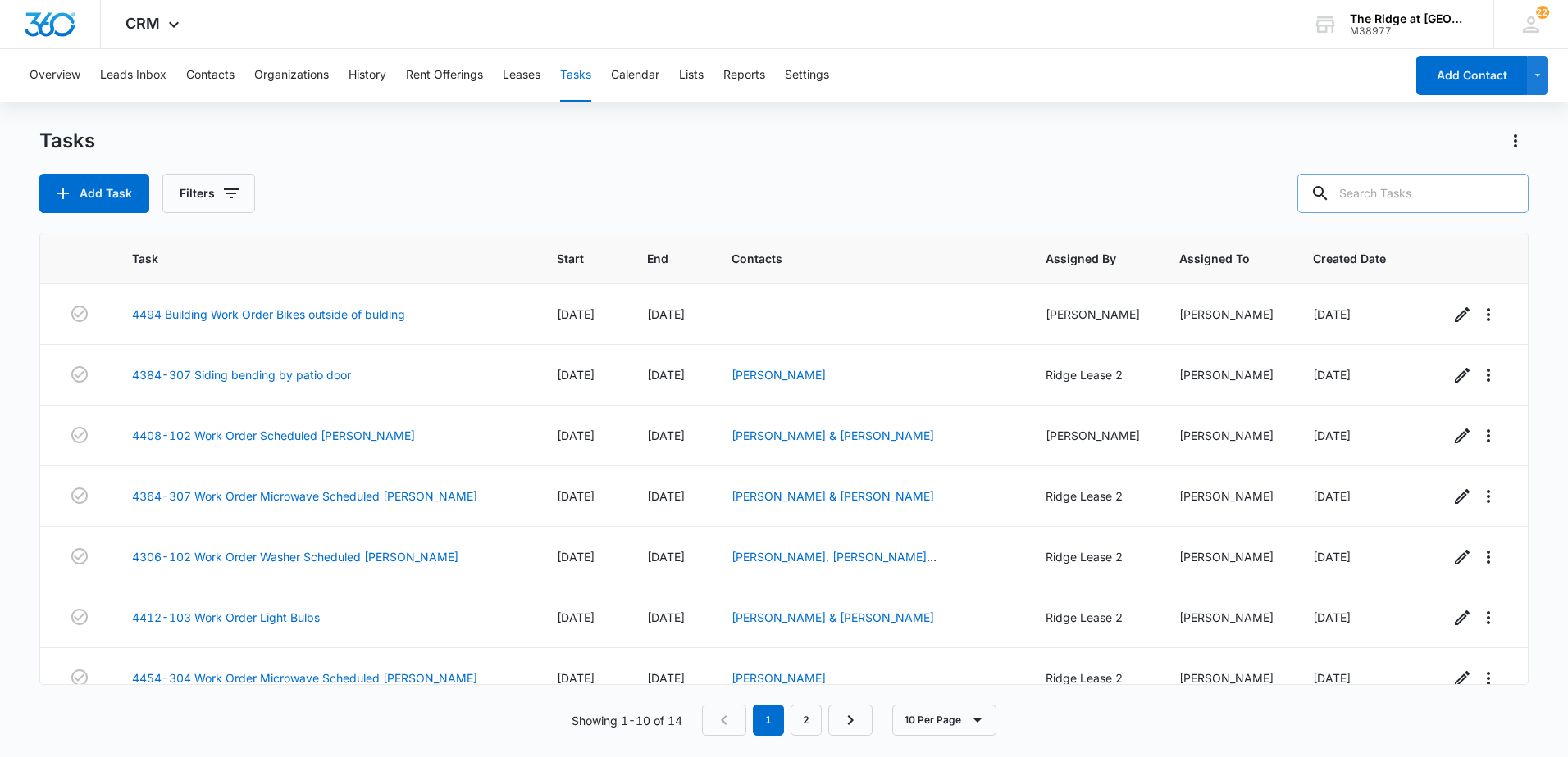
click at [1456, 211] on input "text" at bounding box center [1413, 193] width 231 height 39
